Goal: Transaction & Acquisition: Purchase product/service

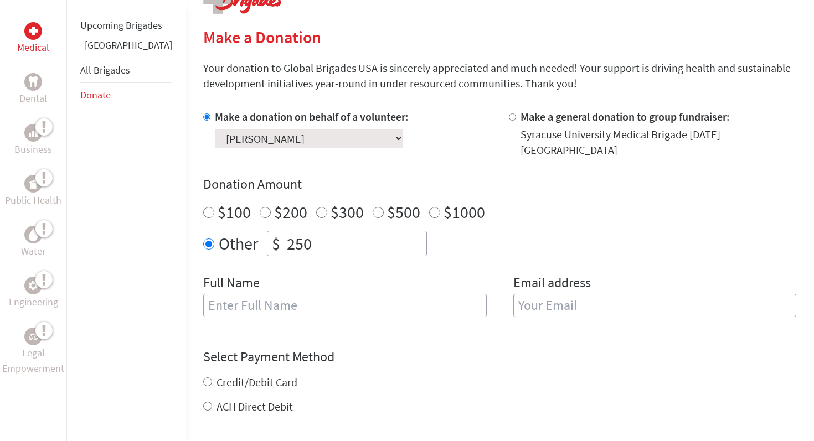
scroll to position [250, 0]
click at [284, 235] on input "250" at bounding box center [355, 242] width 142 height 24
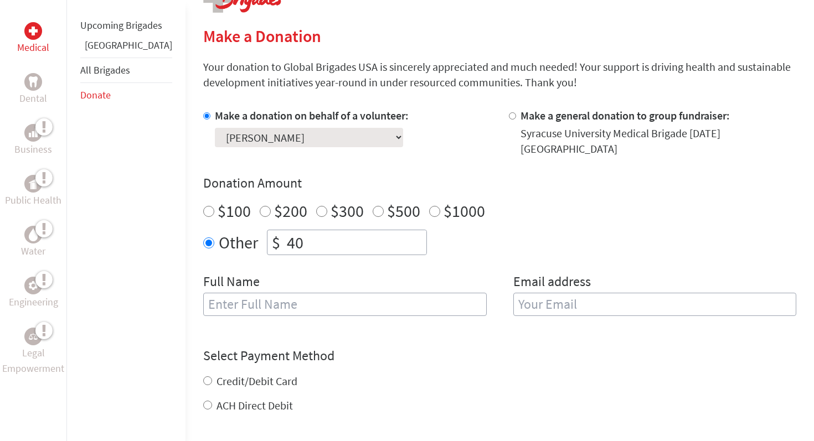
type input "40"
click at [239, 293] on input "text" at bounding box center [344, 304] width 283 height 23
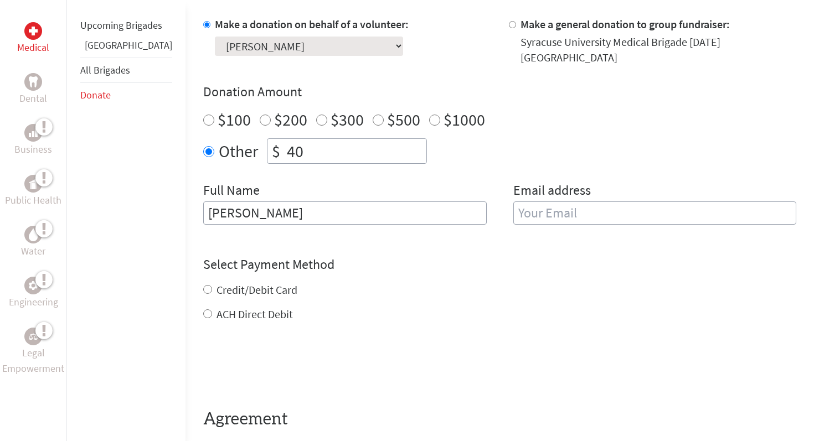
scroll to position [341, 0]
click at [515, 209] on input "email" at bounding box center [654, 212] width 283 height 23
click at [285, 204] on input "[PERSON_NAME]" at bounding box center [344, 212] width 283 height 23
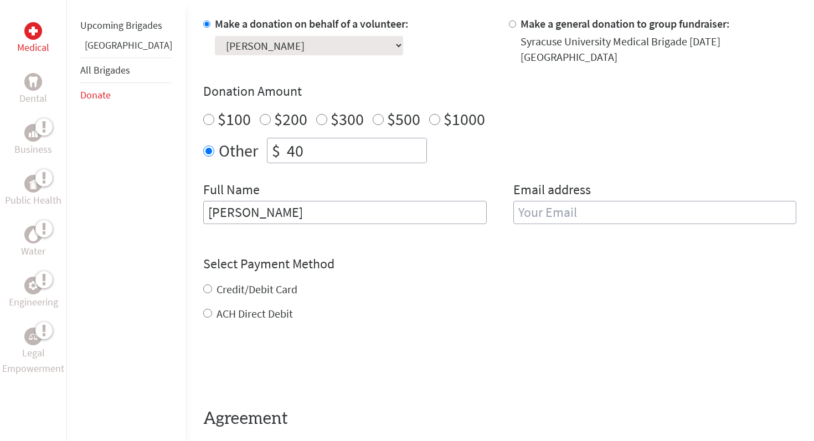
type input "[PERSON_NAME]"
click at [529, 208] on input "email" at bounding box center [654, 212] width 283 height 23
type input "[EMAIL_ADDRESS][DOMAIN_NAME]"
click at [474, 255] on div "Select Payment Method NOTE: American Express is not accepted. Please proceed no…" at bounding box center [499, 288] width 593 height 66
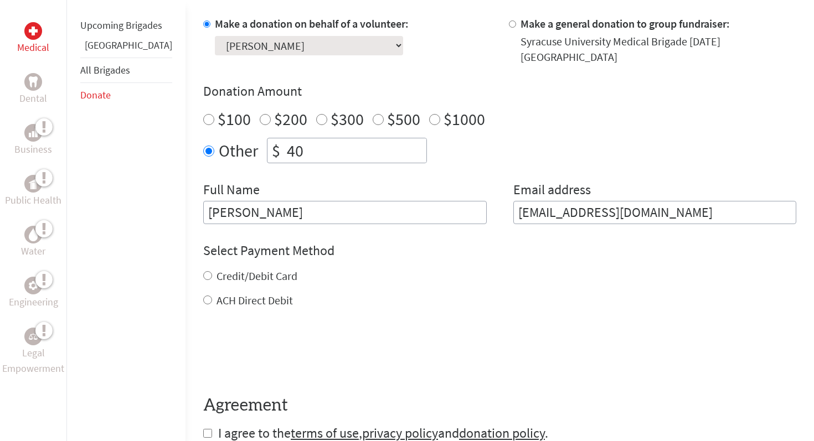
click at [203, 271] on input "Credit/Debit Card" at bounding box center [207, 275] width 9 height 9
radio input "true"
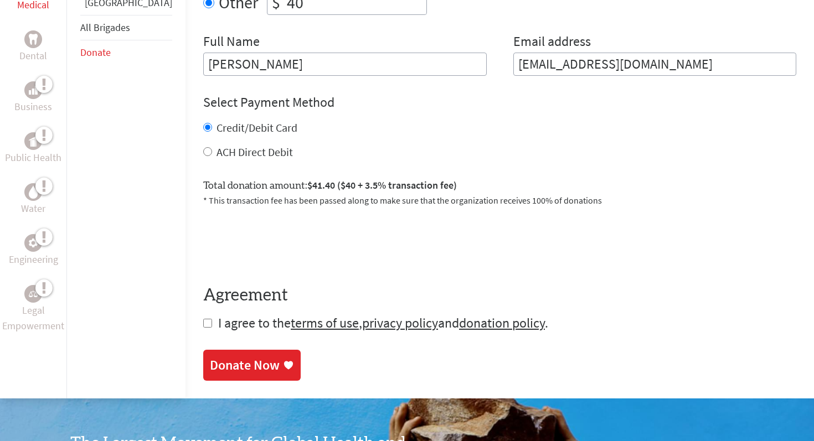
scroll to position [491, 0]
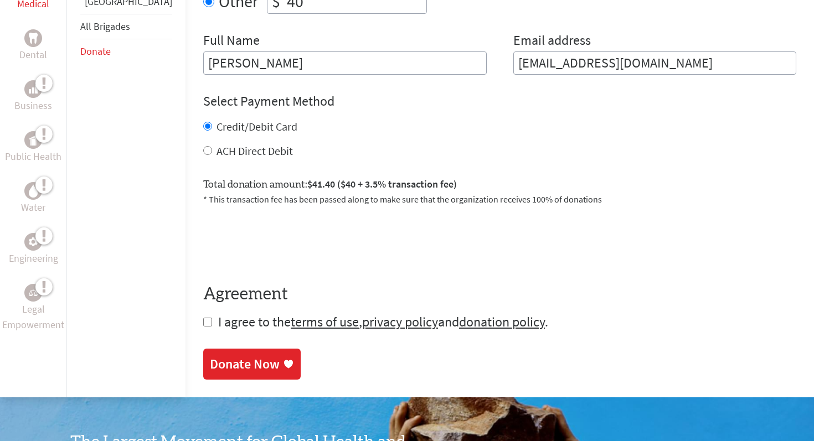
click at [203, 318] on input "checkbox" at bounding box center [207, 322] width 9 height 9
checkbox input "true"
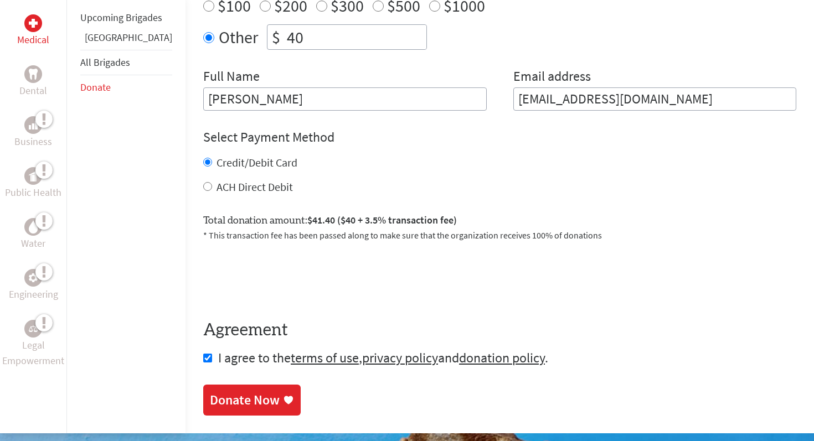
scroll to position [562, 0]
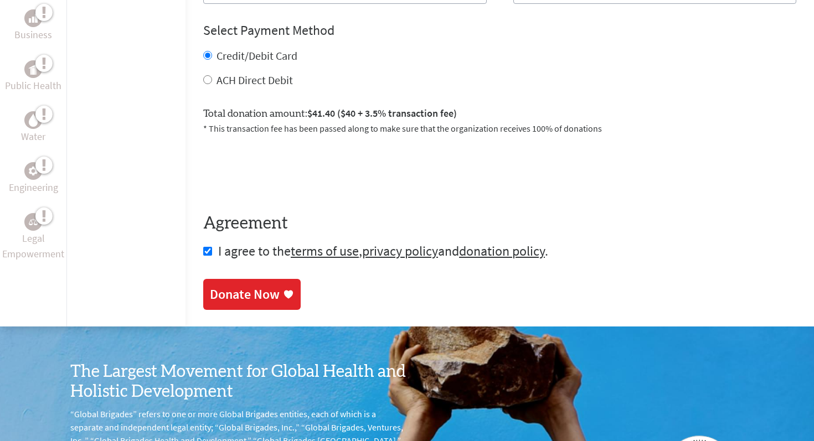
click at [283, 289] on icon at bounding box center [288, 294] width 11 height 11
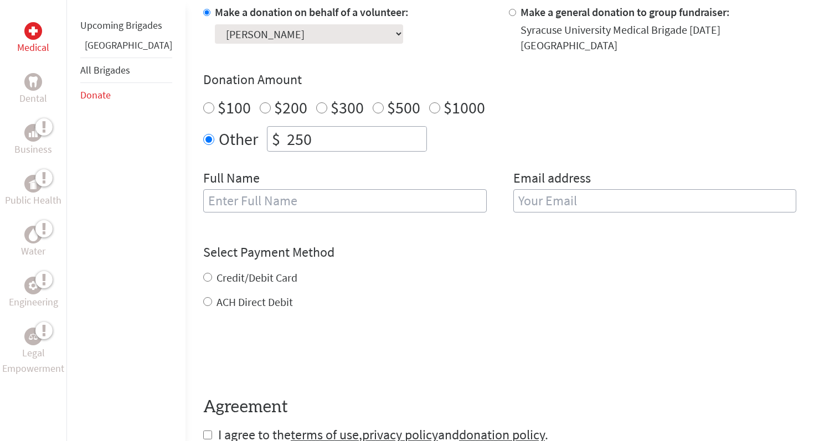
scroll to position [345, 0]
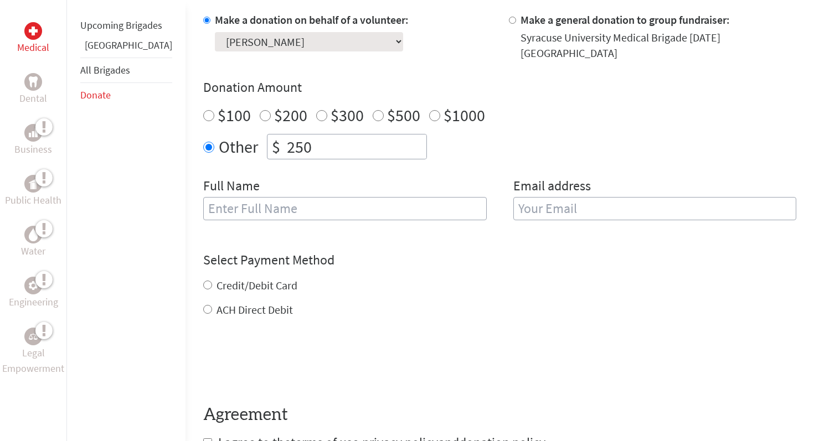
click at [225, 198] on input "text" at bounding box center [344, 208] width 283 height 23
type input "[PERSON_NAME]"
click at [529, 200] on input "email" at bounding box center [654, 208] width 283 height 23
type input "[EMAIL_ADDRESS][DOMAIN_NAME]"
click at [257, 278] on div "Credit/Debit Card ACH Direct Debit" at bounding box center [499, 298] width 593 height 40
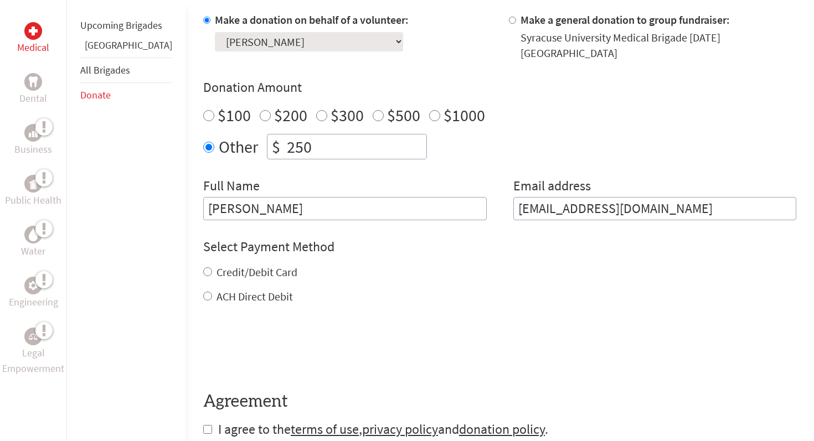
click at [203, 267] on input "Credit/Debit Card" at bounding box center [207, 271] width 9 height 9
radio input "true"
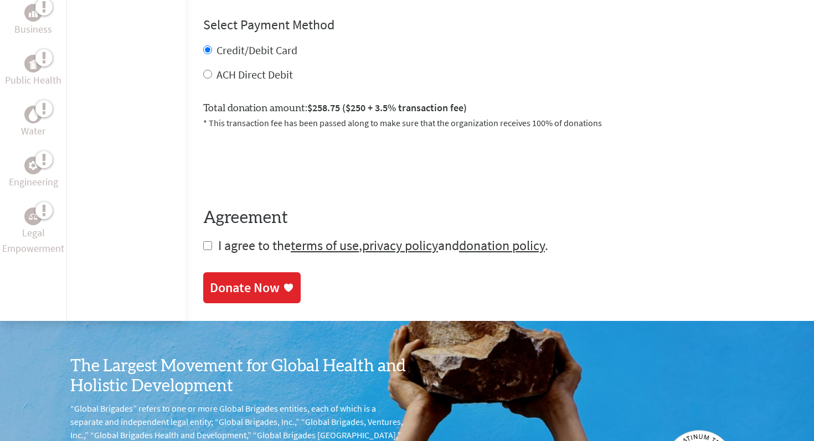
scroll to position [577, 0]
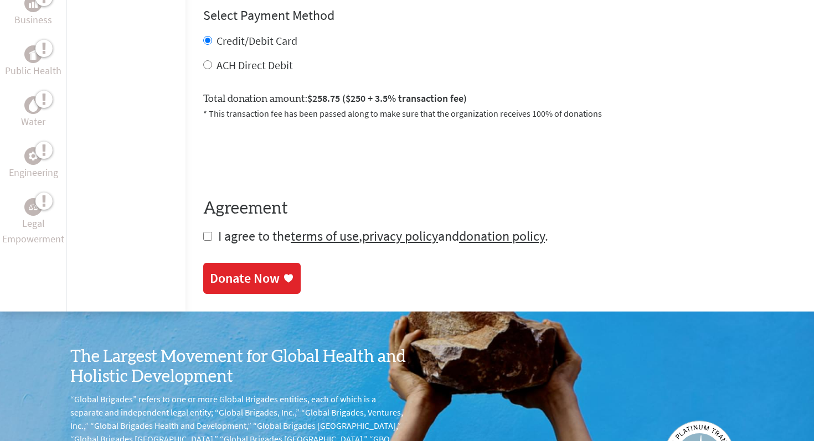
click at [203, 222] on form "Make a donation on behalf of a volunteer: Select a volunteer... [PERSON_NAME] […" at bounding box center [499, 13] width 593 height 464
click at [203, 232] on input "checkbox" at bounding box center [207, 236] width 9 height 9
checkbox input "true"
click at [210, 271] on div "Donate Now" at bounding box center [245, 280] width 70 height 18
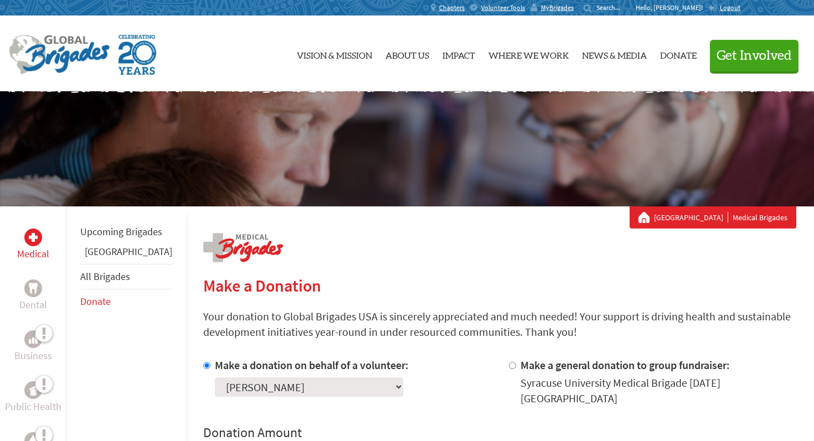
scroll to position [99, 0]
